Goal: Browse casually

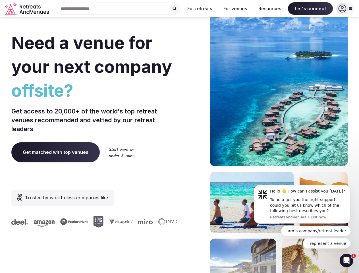
click at [180, 137] on div "Need a venue for your next company offsite? Get access to 20,000+ of the world'…" at bounding box center [179, 170] width 337 height 343
click at [118, 9] on div "Search Popular Destinations [GEOGRAPHIC_DATA], [GEOGRAPHIC_DATA] [GEOGRAPHIC_DA…" at bounding box center [115, 9] width 129 height 12
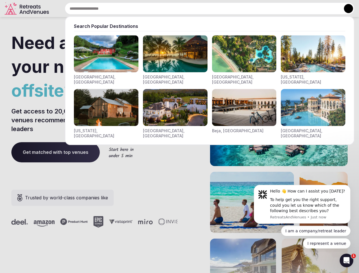
click at [175, 9] on input "text" at bounding box center [210, 9] width 290 height 12
click at [200, 9] on input "text" at bounding box center [210, 9] width 290 height 12
click at [235, 9] on input "text" at bounding box center [210, 9] width 290 height 12
click at [270, 9] on input "text" at bounding box center [210, 9] width 290 height 12
click at [311, 9] on input "text" at bounding box center [210, 9] width 290 height 12
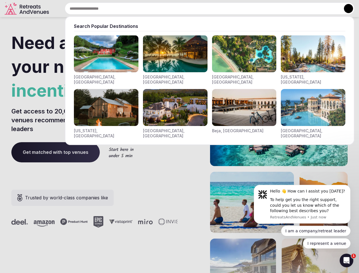
click at [346, 9] on button at bounding box center [348, 8] width 9 height 9
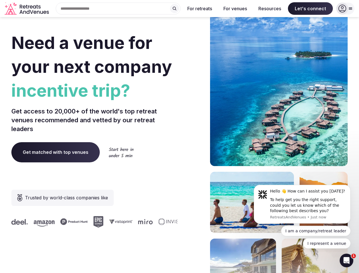
click at [303, 204] on div "To help get you the right support, could you let us know which of the following…" at bounding box center [308, 205] width 76 height 17
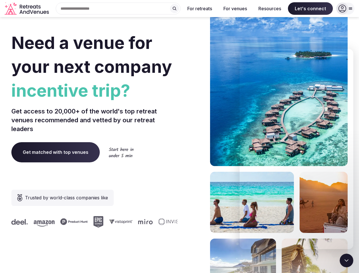
click at [352, 187] on section "Need a venue for your next company incentive trip? Get access to 20,000+ of the…" at bounding box center [179, 170] width 359 height 343
